Goal: Information Seeking & Learning: Learn about a topic

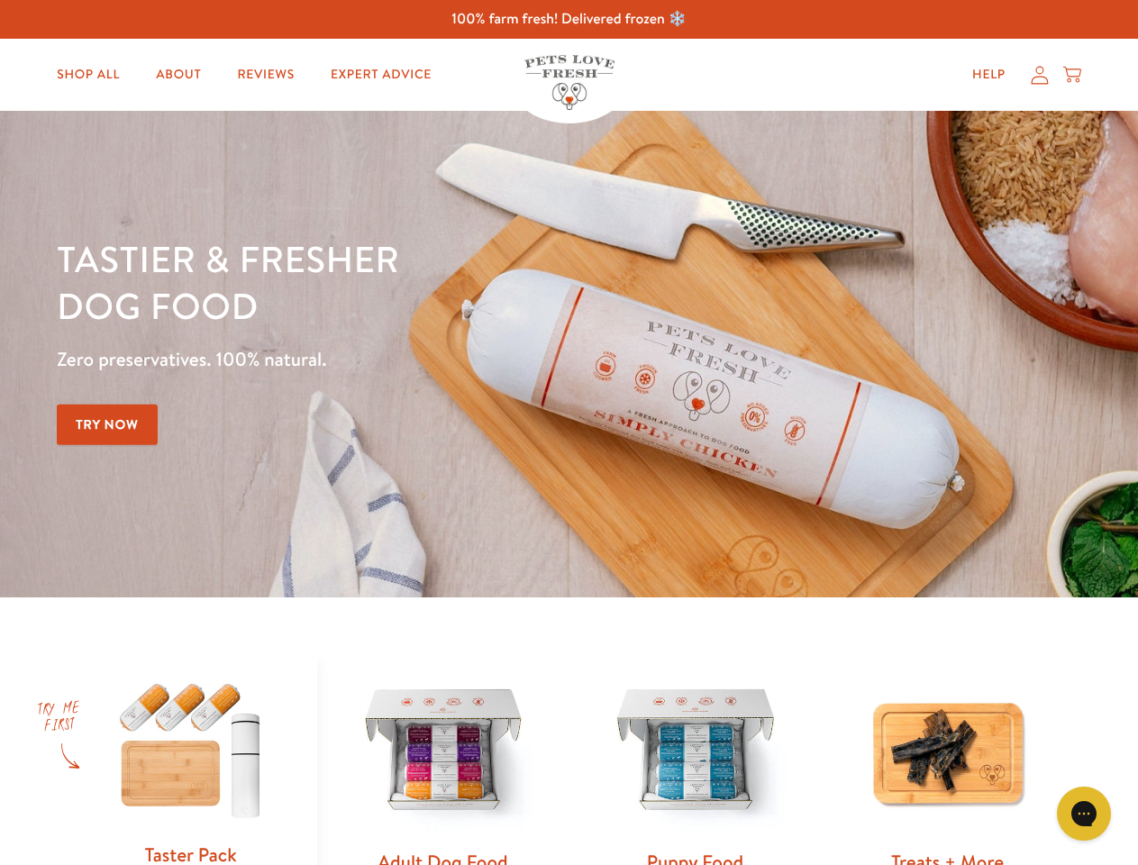
click at [568, 432] on div "Tastier & fresher dog food Zero preservatives. 100% natural. Try Now" at bounding box center [398, 354] width 683 height 238
click at [1084, 814] on icon "Gorgias live chat" at bounding box center [1083, 813] width 17 height 17
